Goal: Task Accomplishment & Management: Use online tool/utility

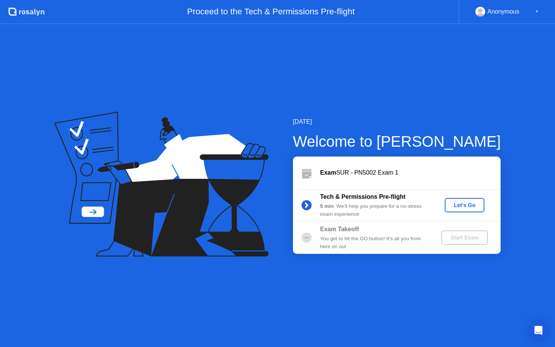
click at [466, 207] on div "Let's Go" at bounding box center [465, 205] width 34 height 6
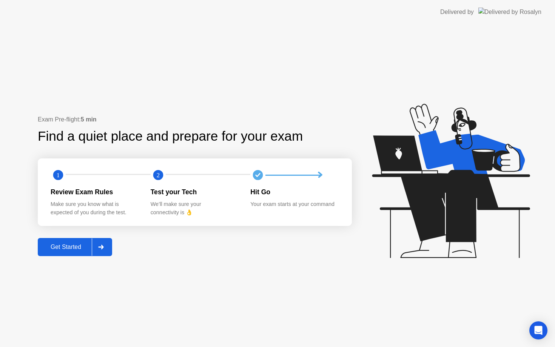
click at [88, 249] on div "Get Started" at bounding box center [66, 247] width 52 height 7
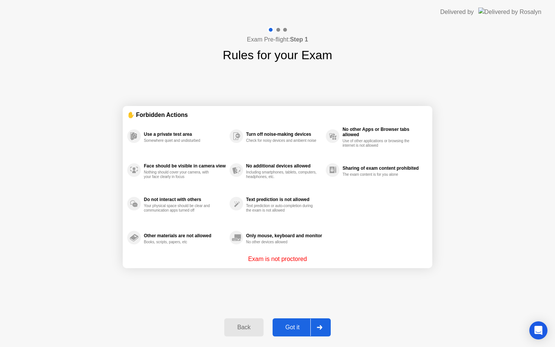
click at [300, 321] on button "Got it" at bounding box center [302, 328] width 58 height 18
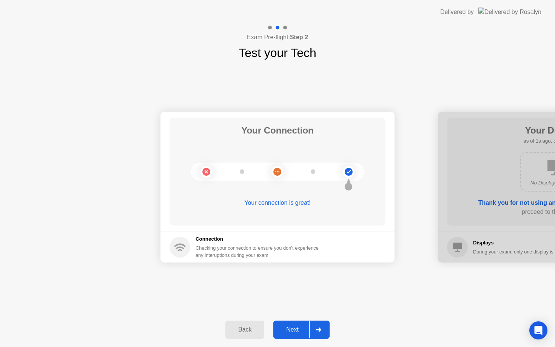
click at [297, 329] on div "Next" at bounding box center [293, 330] width 34 height 7
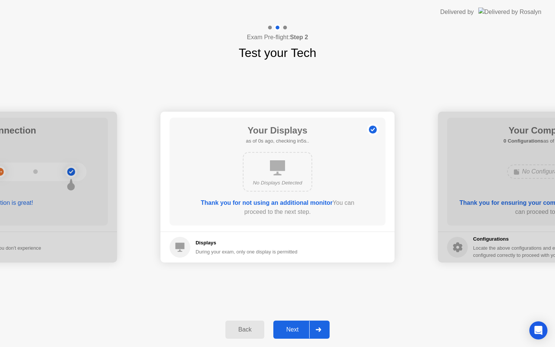
click at [297, 329] on div "Next" at bounding box center [293, 330] width 34 height 7
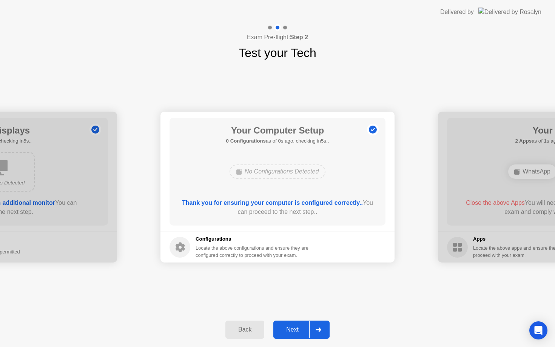
click at [297, 329] on div "Next" at bounding box center [293, 330] width 34 height 7
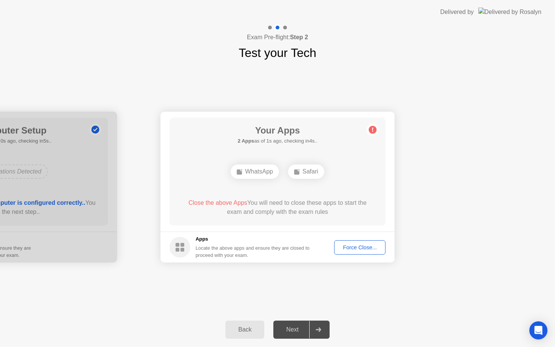
click at [353, 249] on div "Force Close..." at bounding box center [360, 248] width 46 height 6
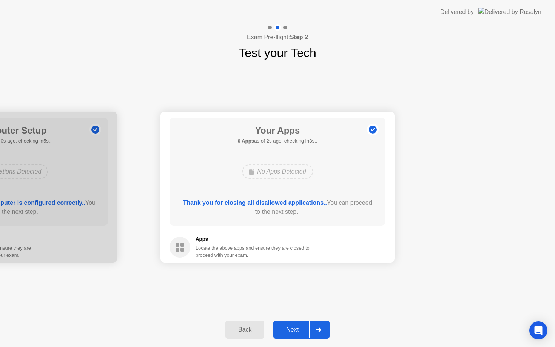
click at [295, 329] on div "Next" at bounding box center [293, 330] width 34 height 7
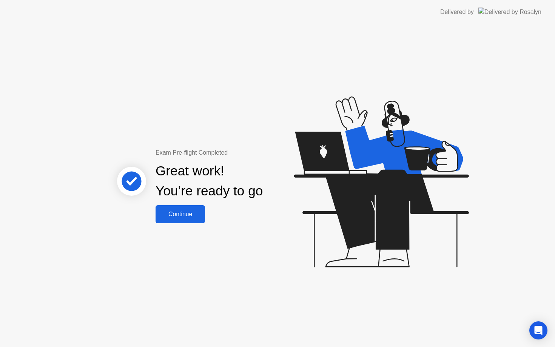
click at [177, 220] on button "Continue" at bounding box center [180, 214] width 49 height 18
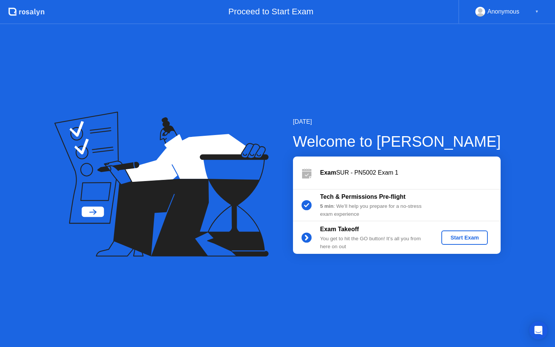
click at [464, 240] on div "Start Exam" at bounding box center [464, 238] width 40 height 6
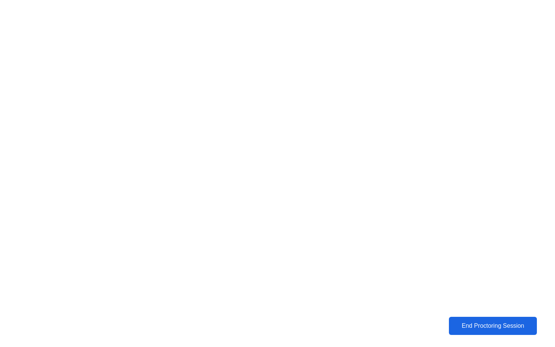
click at [472, 325] on div "End Proctoring Session" at bounding box center [492, 326] width 83 height 7
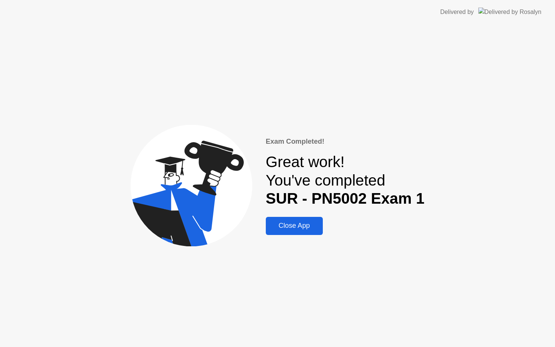
click at [293, 228] on div "Close App" at bounding box center [294, 226] width 52 height 8
